Goal: Find specific page/section: Find specific page/section

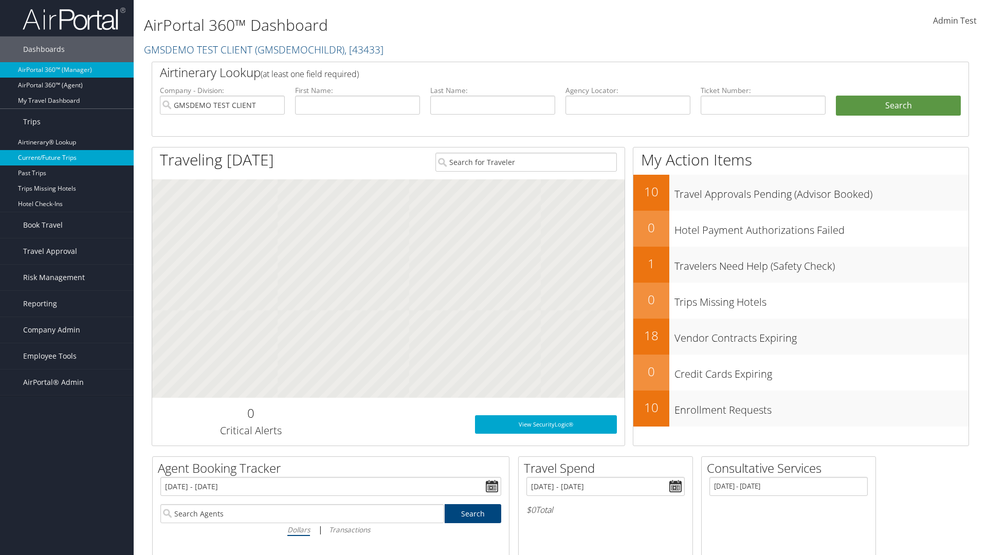
click at [67, 158] on link "Current/Future Trips" at bounding box center [67, 157] width 134 height 15
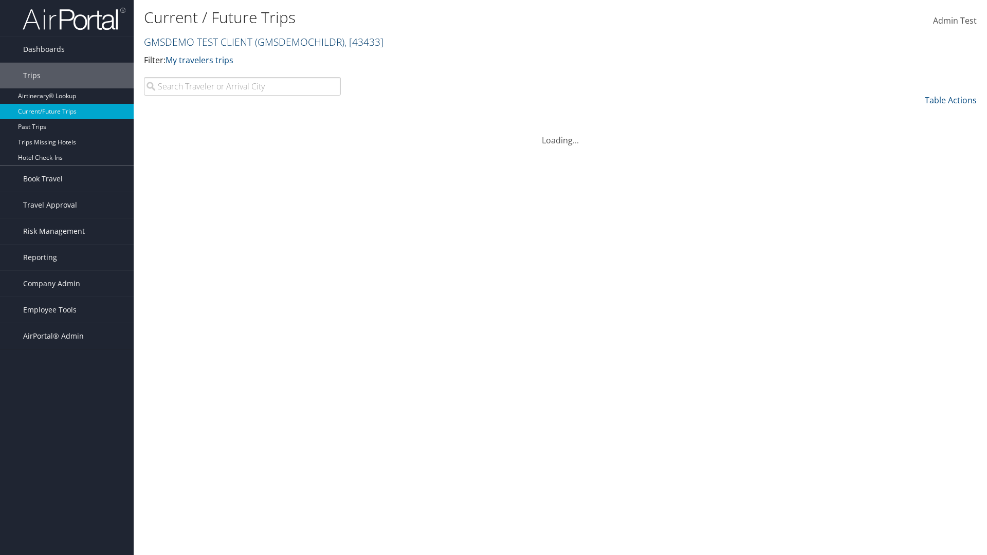
click at [197, 42] on link "GMSDEMO TEST CLIENT ( GMSDEMOCHILDR ) , [ 43433 ]" at bounding box center [264, 42] width 240 height 14
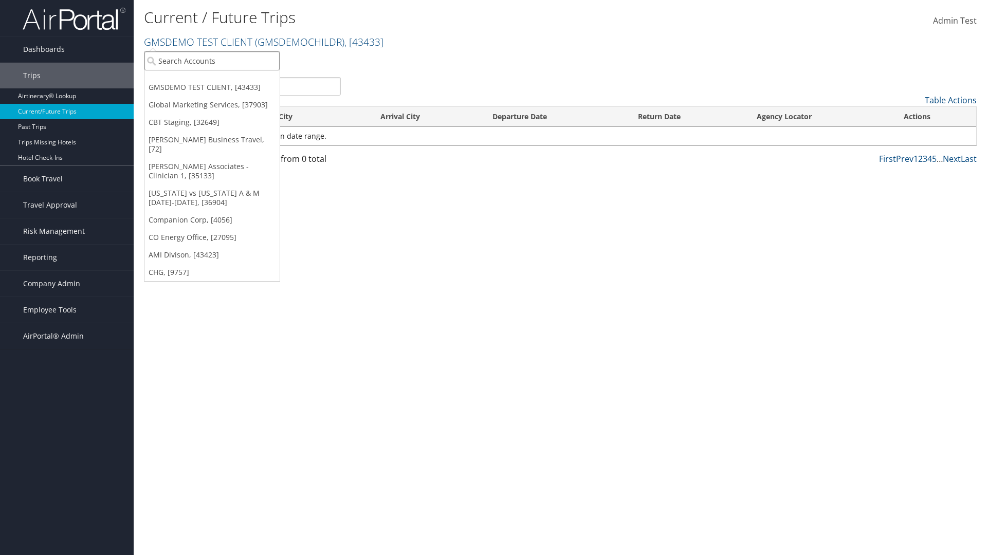
click at [212, 61] on input "search" at bounding box center [212, 60] width 135 height 19
type input "CBTSTG"
click at [212, 80] on div "CBT Staging (CBTSTG), [32649]" at bounding box center [212, 79] width 147 height 9
